Goal: Information Seeking & Learning: Learn about a topic

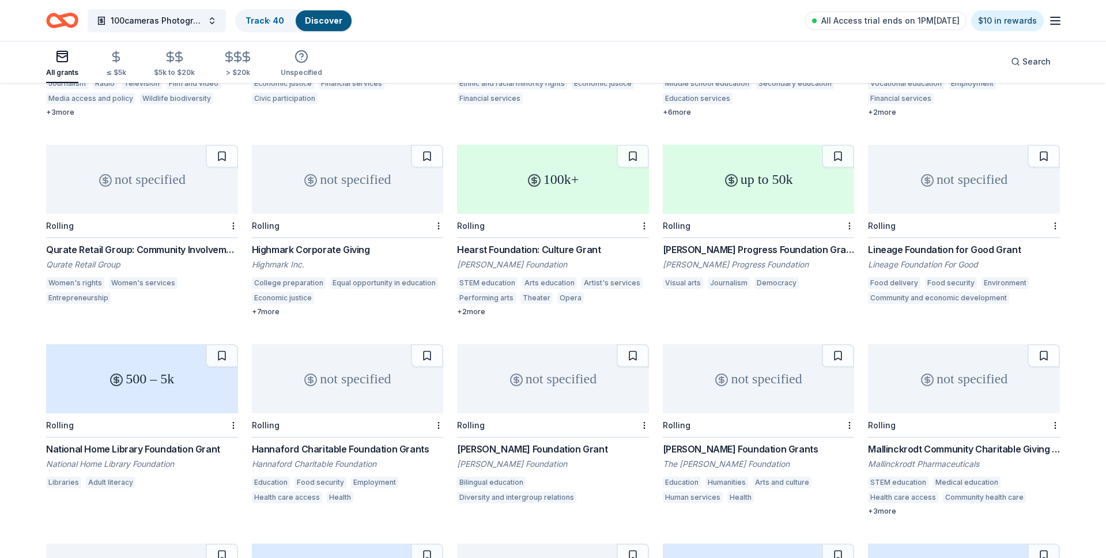
scroll to position [4639, 0]
click at [642, 145] on button at bounding box center [633, 155] width 32 height 23
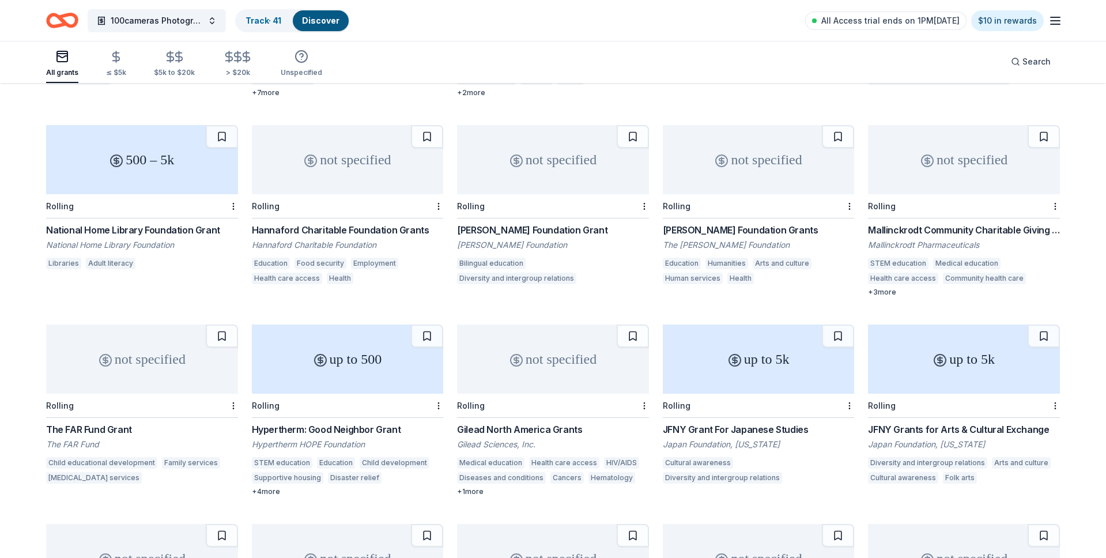
scroll to position [4853, 0]
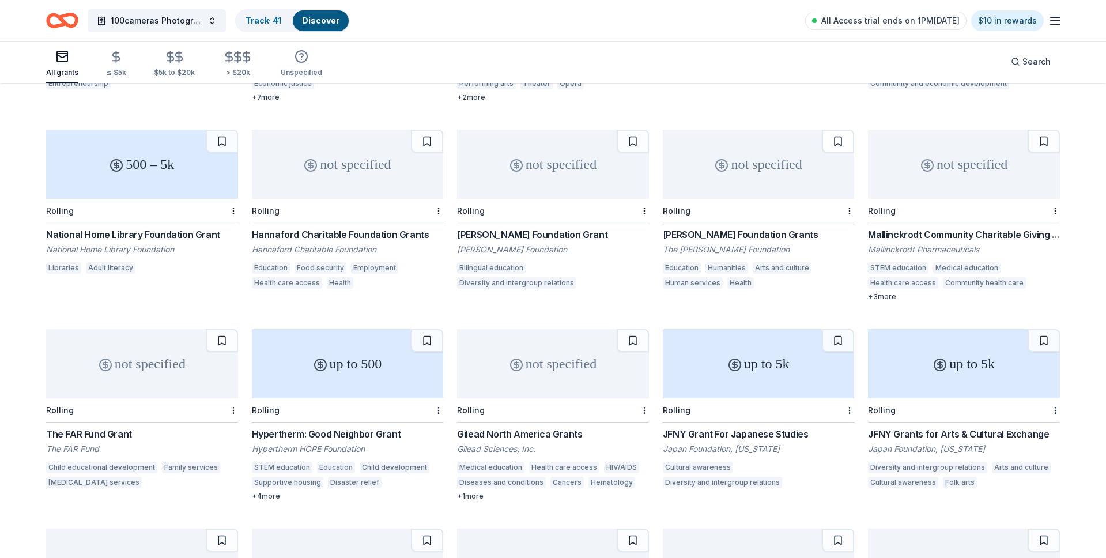
click at [831, 130] on button at bounding box center [838, 141] width 32 height 23
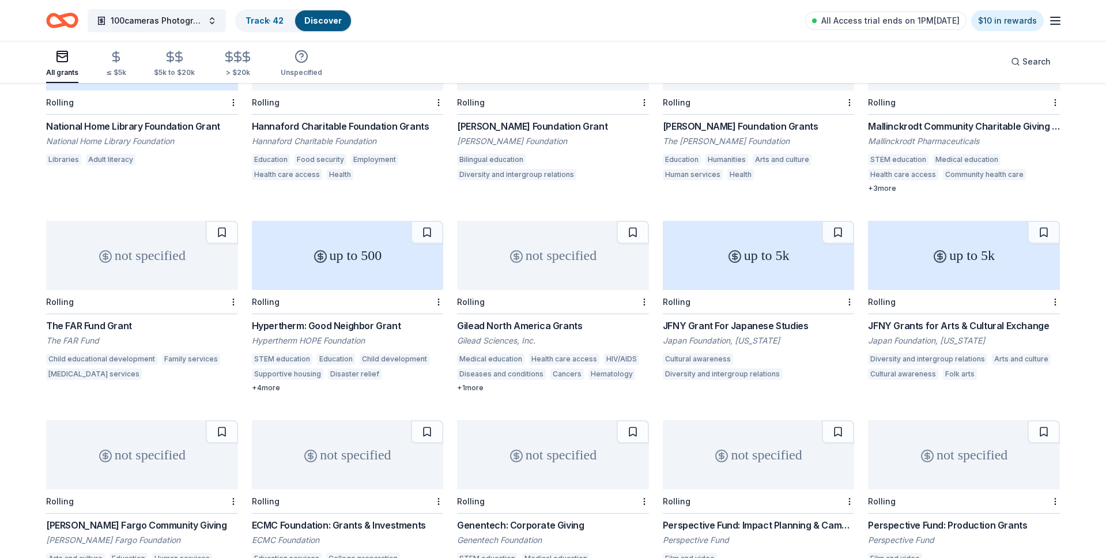
scroll to position [4961, 0]
click at [223, 221] on button at bounding box center [222, 231] width 32 height 23
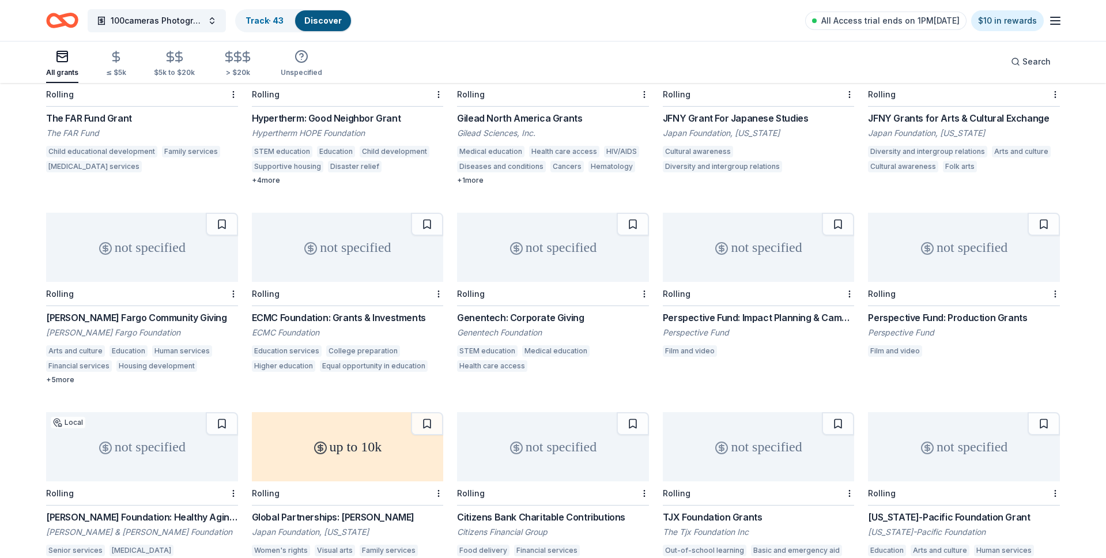
scroll to position [5174, 0]
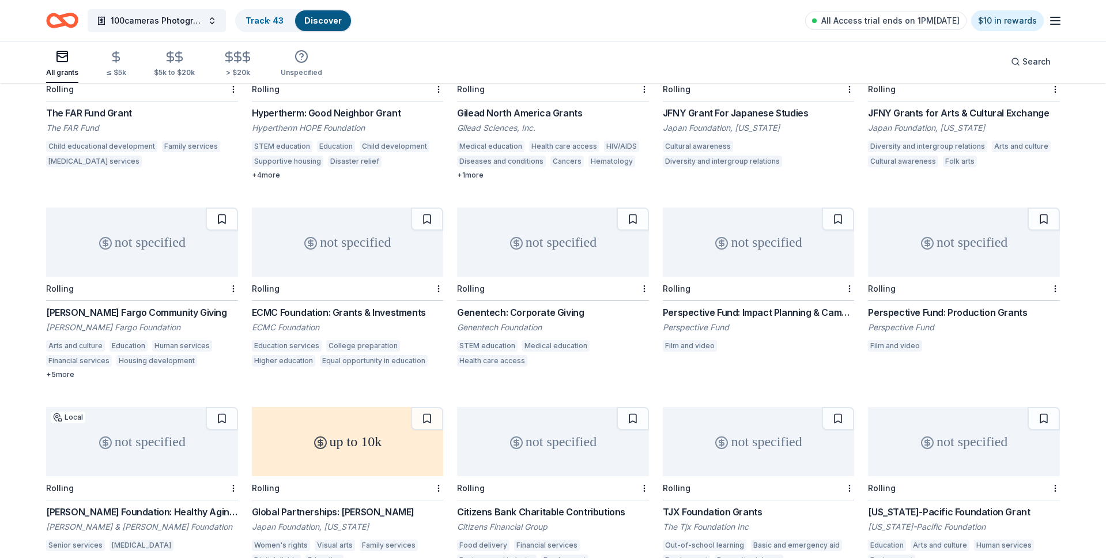
click at [228, 207] on button at bounding box center [222, 218] width 32 height 23
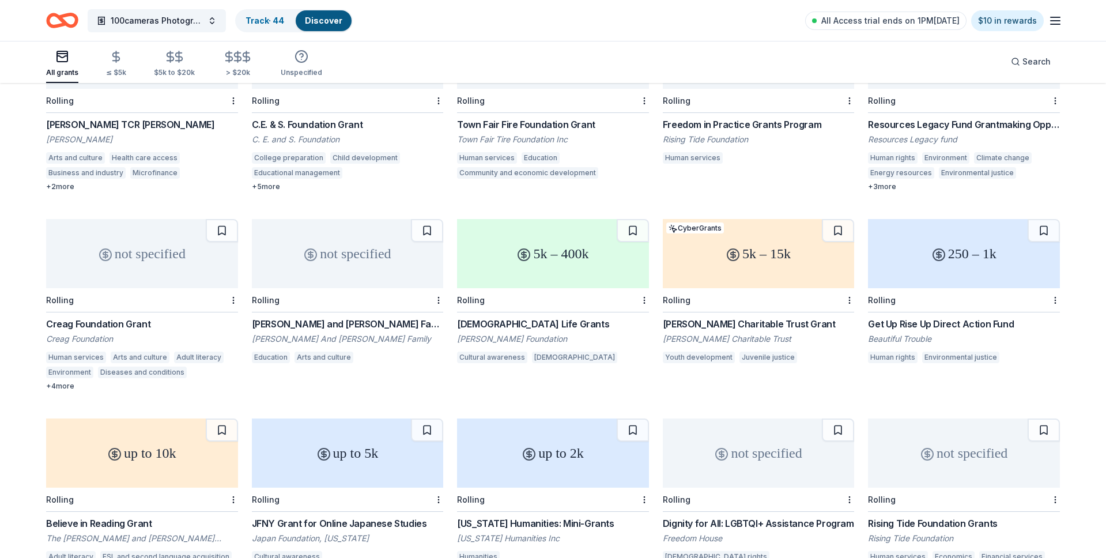
scroll to position [5764, 0]
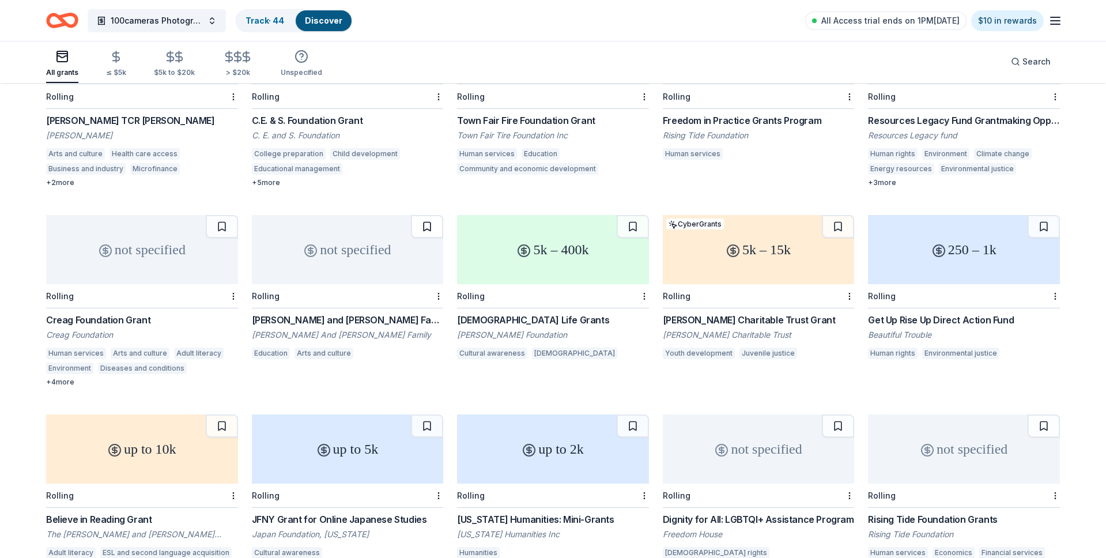
click at [418, 215] on button at bounding box center [427, 226] width 32 height 23
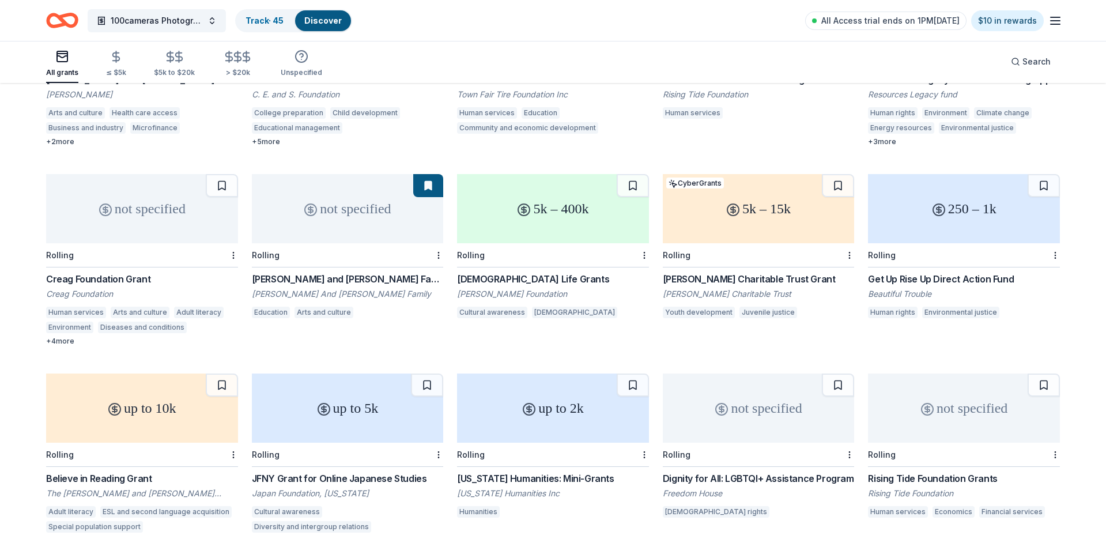
scroll to position [5809, 0]
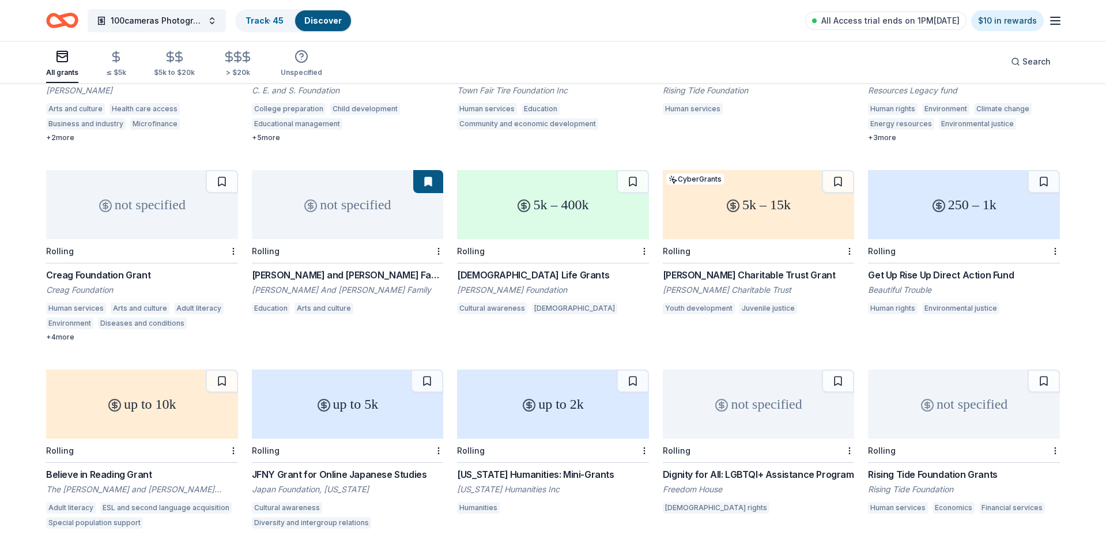
click at [818, 252] on div "Not interested" at bounding box center [812, 257] width 77 height 21
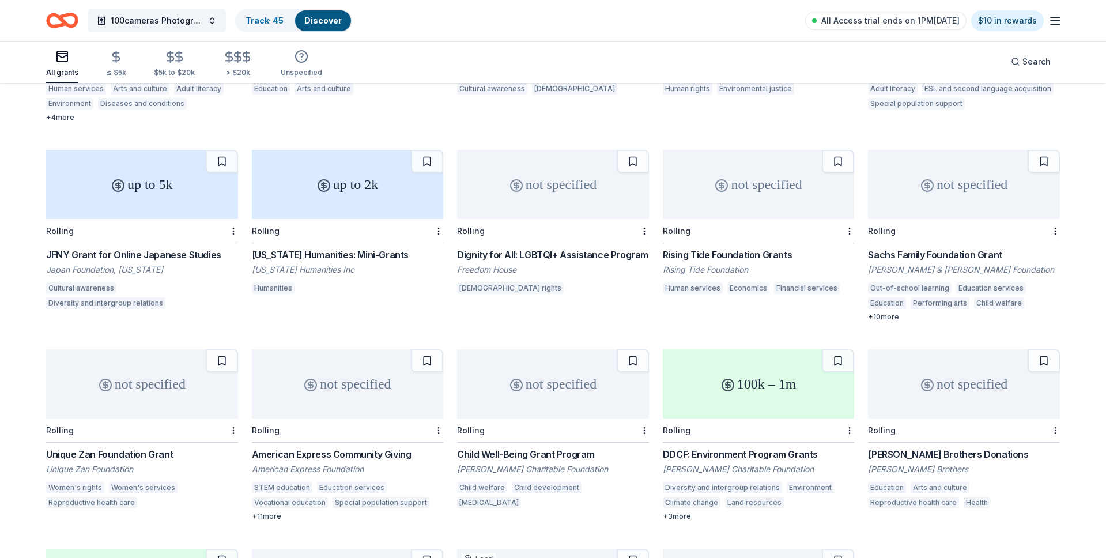
scroll to position [6069, 0]
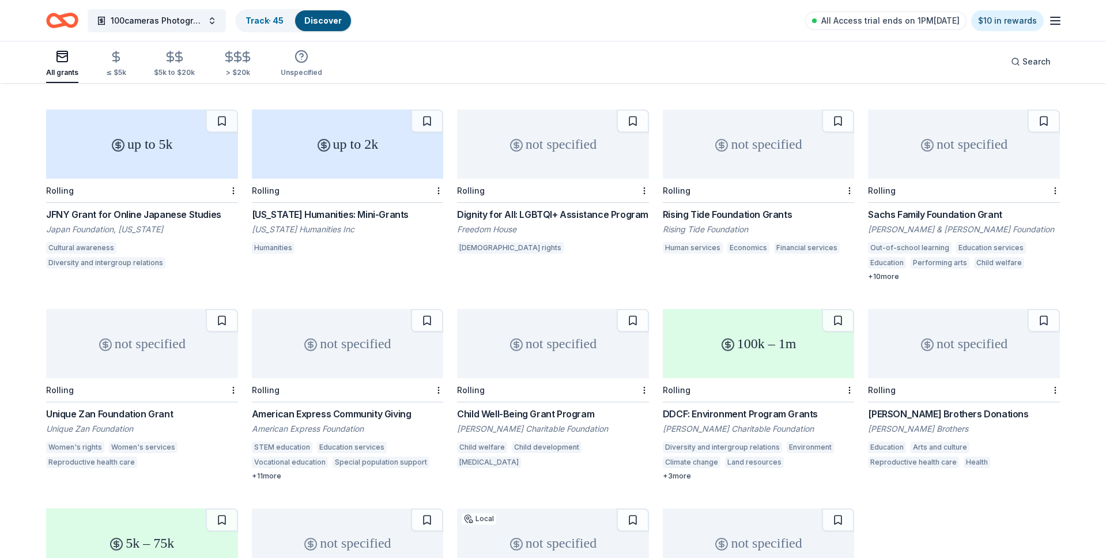
click at [1044, 109] on button at bounding box center [1043, 120] width 32 height 23
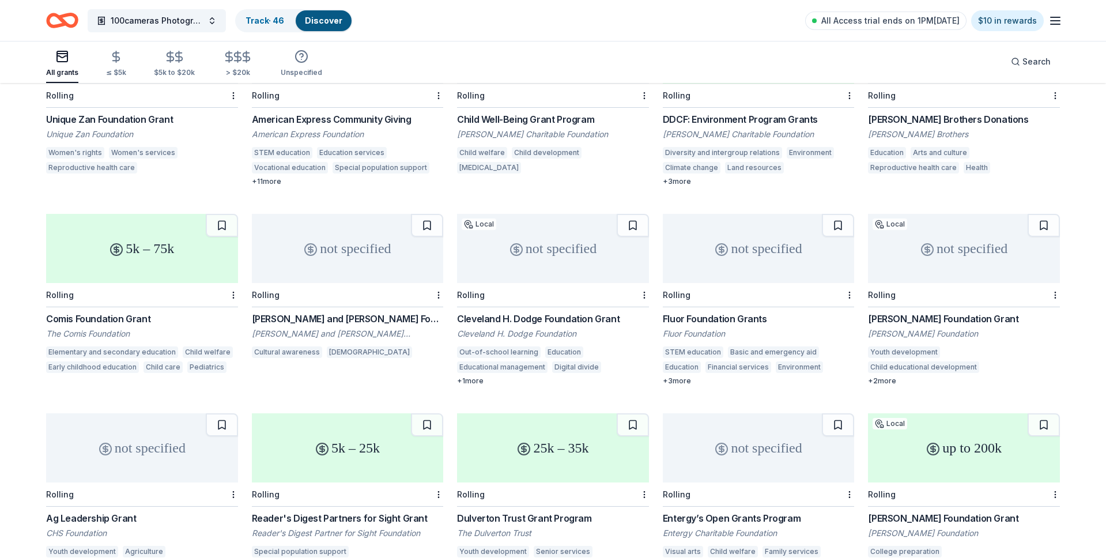
scroll to position [6365, 0]
click at [203, 301] on div "Not interested" at bounding box center [196, 299] width 77 height 21
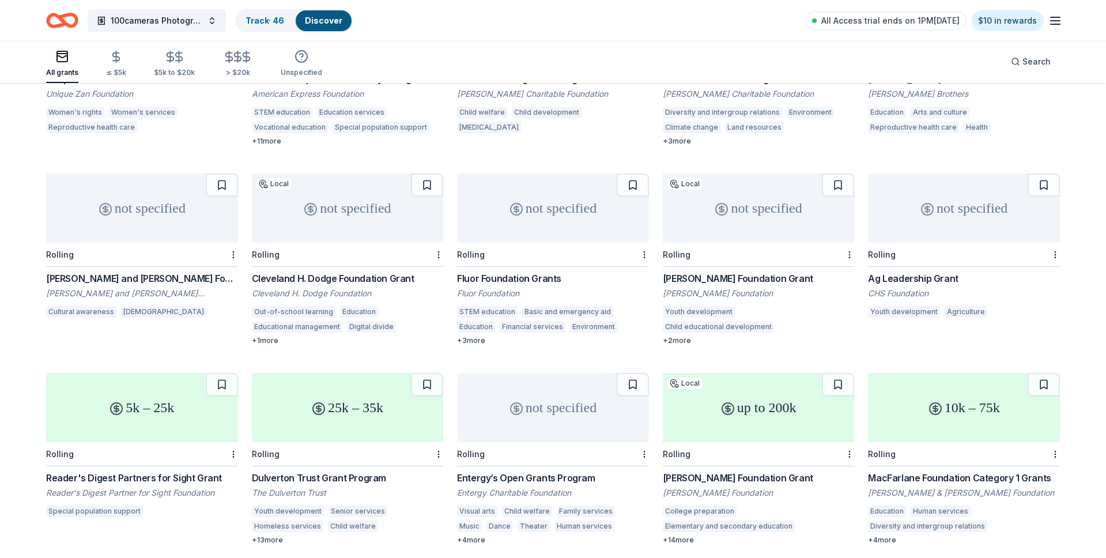
scroll to position [6404, 0]
